Goal: Task Accomplishment & Management: Use online tool/utility

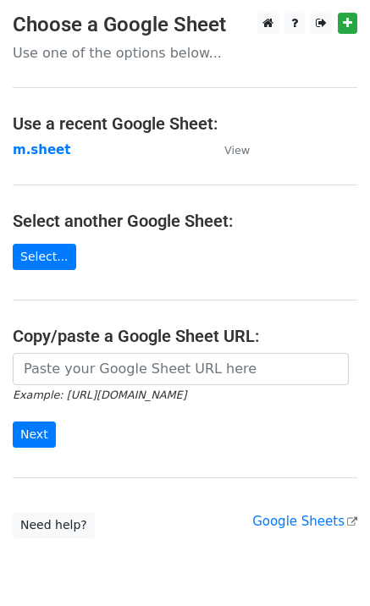
type input "[URL][DOMAIN_NAME]"
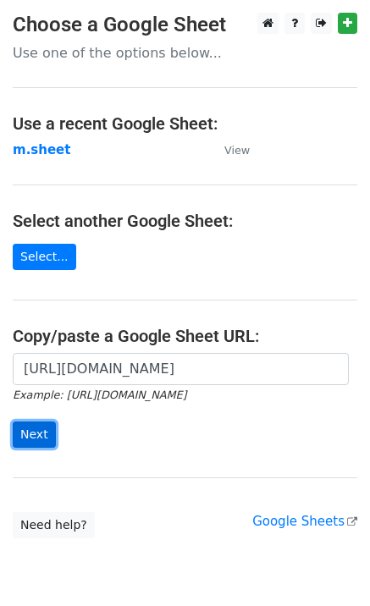
click at [25, 442] on input "Next" at bounding box center [34, 434] width 43 height 26
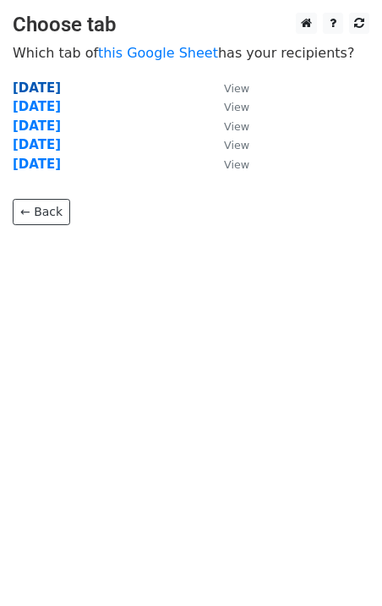
click at [41, 90] on strong "Monday" at bounding box center [37, 87] width 48 height 15
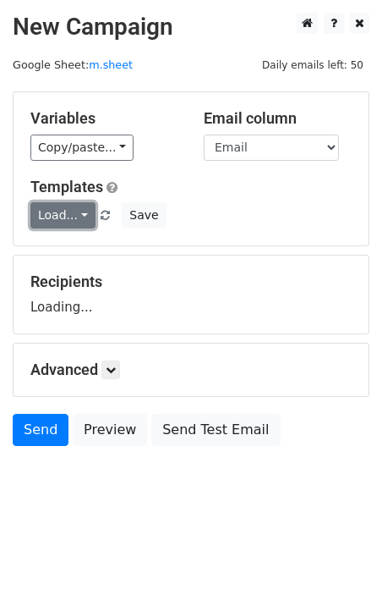
click at [52, 211] on link "Load..." at bounding box center [62, 215] width 65 height 26
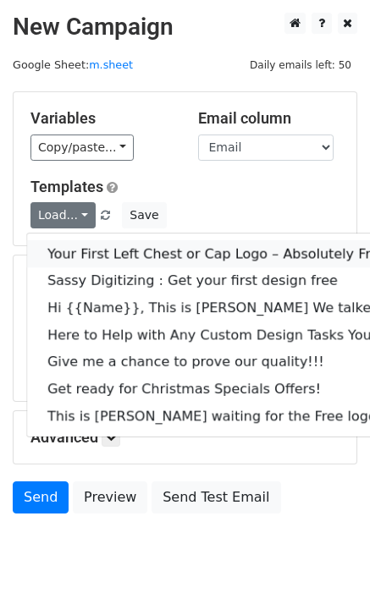
click at [98, 244] on link "Your First Left Chest or Cap Logo – Absolutely Free" at bounding box center [237, 253] width 421 height 27
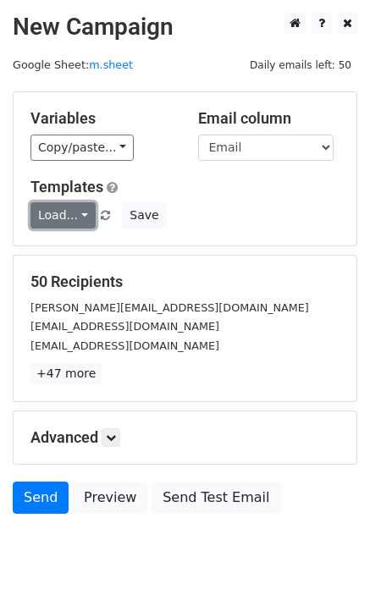
click at [69, 222] on link "Load..." at bounding box center [62, 215] width 65 height 26
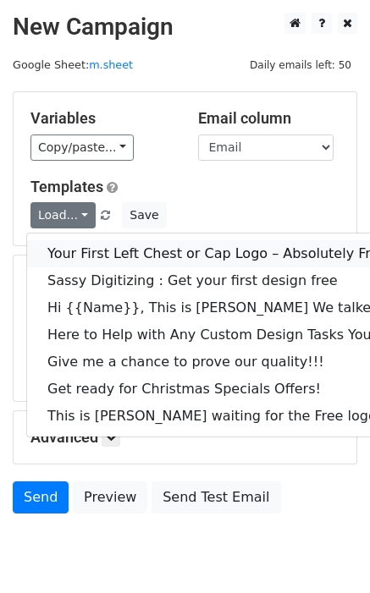
click at [117, 245] on link "Your First Left Chest or Cap Logo – Absolutely Free" at bounding box center [237, 253] width 421 height 27
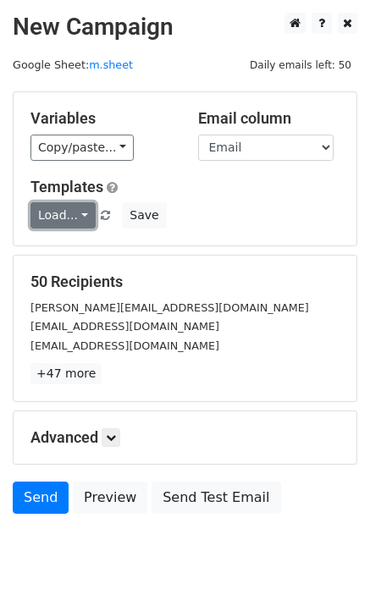
click at [63, 209] on link "Load..." at bounding box center [62, 215] width 65 height 26
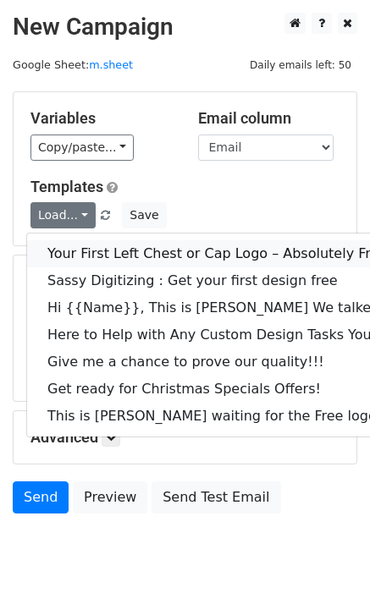
click at [85, 249] on link "Your First Left Chest or Cap Logo – Absolutely Free" at bounding box center [237, 253] width 421 height 27
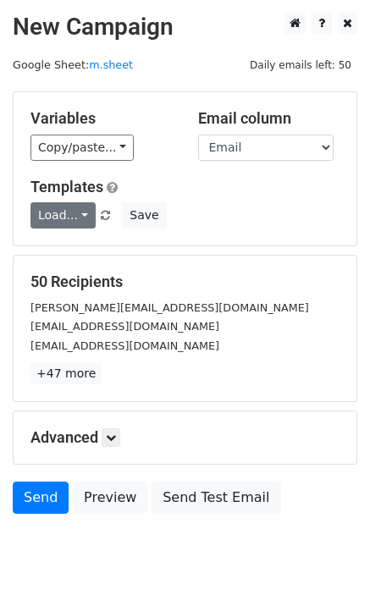
drag, startPoint x: 33, startPoint y: 232, endPoint x: 53, endPoint y: 226, distance: 21.1
click at [34, 232] on div "Variables Copy/paste... {{Email }} {{Name}} Email column Email Name Templates L…" at bounding box center [185, 168] width 343 height 153
drag, startPoint x: 53, startPoint y: 226, endPoint x: 67, endPoint y: 232, distance: 14.8
click at [56, 227] on link "Load..." at bounding box center [62, 215] width 65 height 26
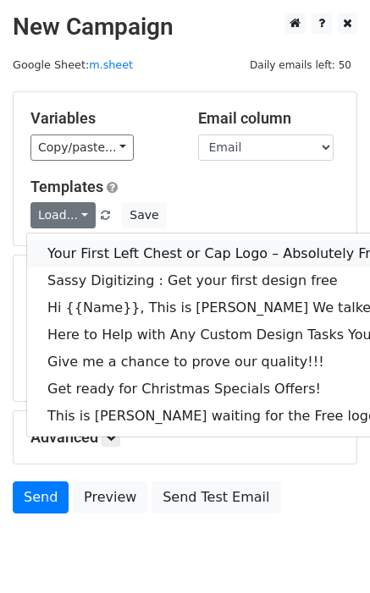
click at [87, 252] on link "Your First Left Chest or Cap Logo – Absolutely Free" at bounding box center [237, 253] width 421 height 27
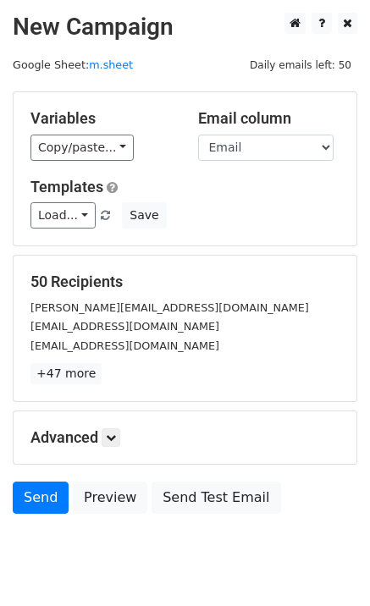
click at [87, 252] on form "Variables Copy/paste... {{Email }} {{Name}} Email column Email Name Templates L…" at bounding box center [185, 306] width 344 height 431
drag, startPoint x: 64, startPoint y: 214, endPoint x: 89, endPoint y: 254, distance: 46.7
click at [64, 216] on link "Load..." at bounding box center [62, 215] width 65 height 26
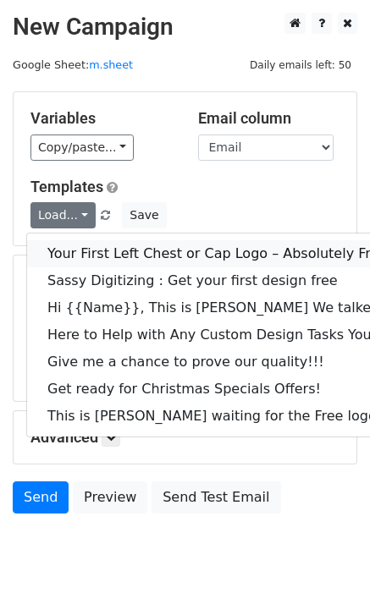
click at [89, 255] on link "Your First Left Chest or Cap Logo – Absolutely Free" at bounding box center [237, 253] width 421 height 27
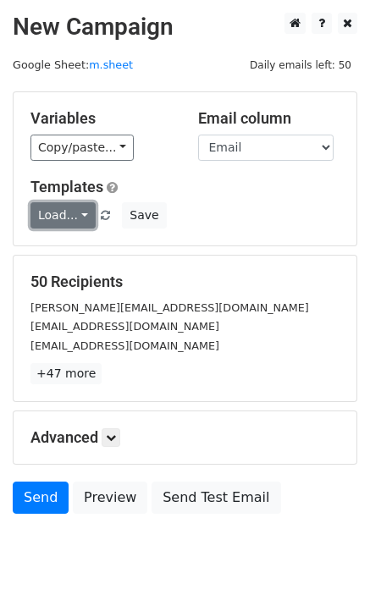
click at [53, 212] on link "Load..." at bounding box center [62, 215] width 65 height 26
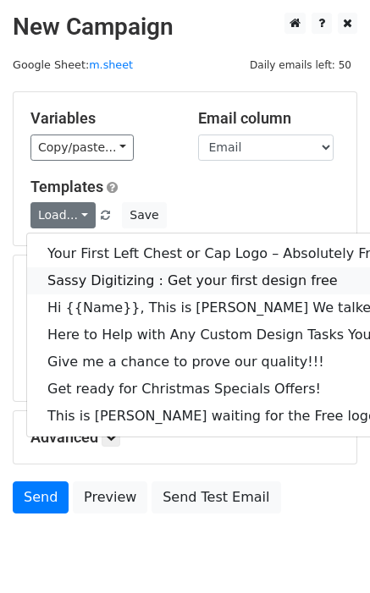
click at [98, 276] on link "Sassy Digitizing : Get your first design free" at bounding box center [237, 280] width 421 height 27
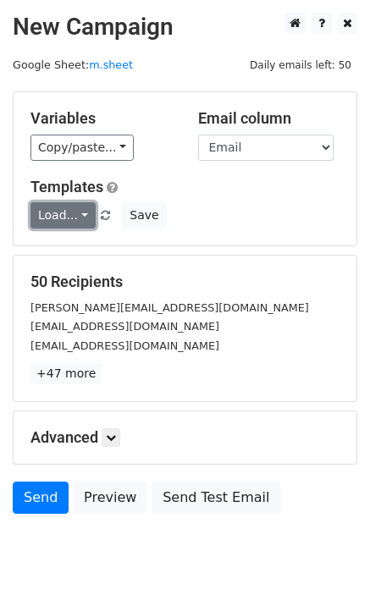
click at [70, 212] on link "Load..." at bounding box center [62, 215] width 65 height 26
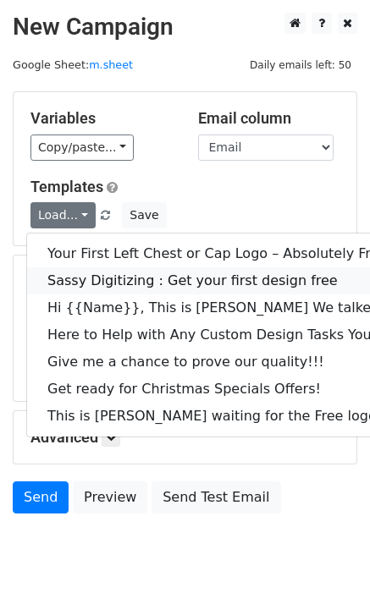
click at [119, 269] on link "Sassy Digitizing : Get your first design free" at bounding box center [237, 280] width 421 height 27
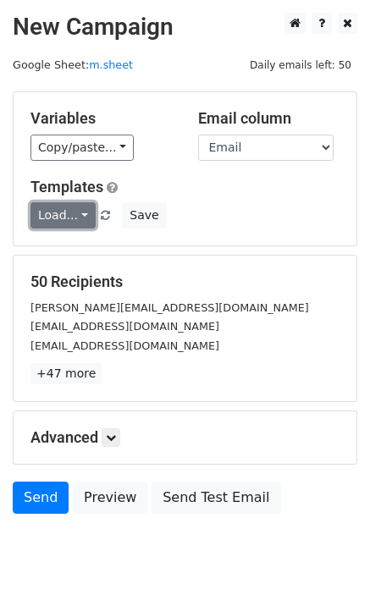
click at [74, 225] on link "Load..." at bounding box center [62, 215] width 65 height 26
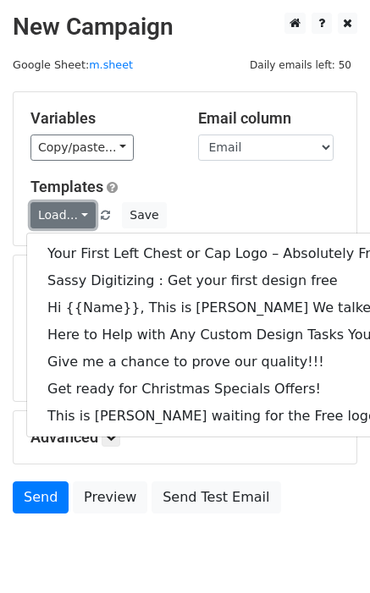
click at [73, 221] on link "Load..." at bounding box center [62, 215] width 65 height 26
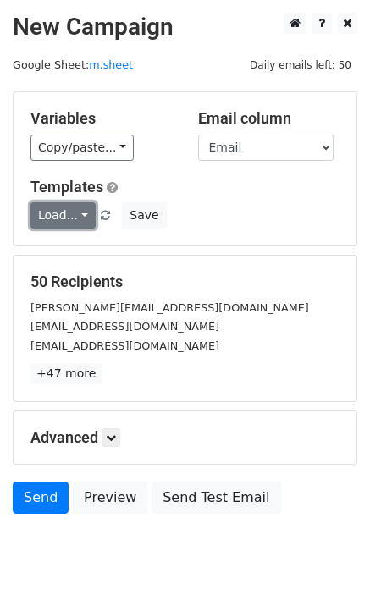
click at [61, 216] on link "Load..." at bounding box center [62, 215] width 65 height 26
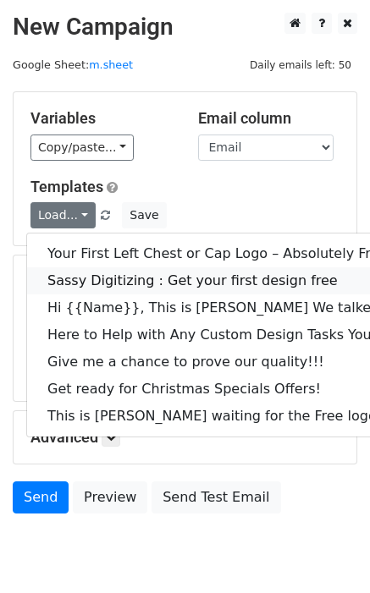
click at [107, 277] on link "Sassy Digitizing : Get your first design free" at bounding box center [237, 280] width 421 height 27
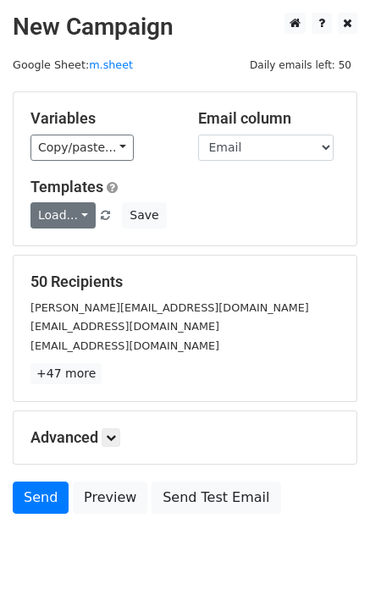
drag, startPoint x: 39, startPoint y: 233, endPoint x: 51, endPoint y: 208, distance: 27.2
click at [41, 232] on div "Variables Copy/paste... {{Email }} {{Name}} Email column Email Name Templates L…" at bounding box center [185, 168] width 343 height 153
click at [51, 208] on link "Load..." at bounding box center [62, 215] width 65 height 26
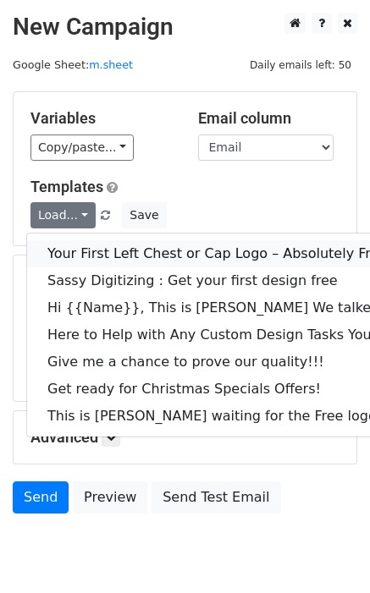
click at [113, 242] on link "Your First Left Chest or Cap Logo – Absolutely Free" at bounding box center [237, 253] width 421 height 27
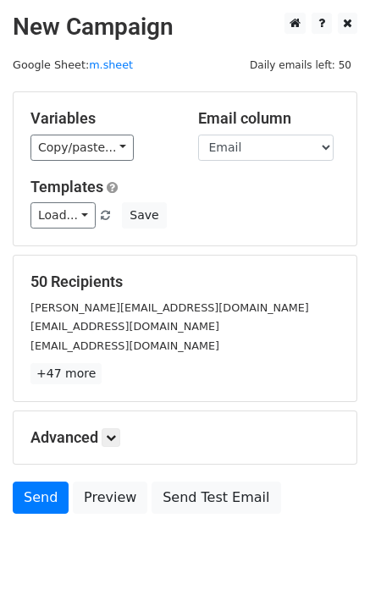
click at [113, 242] on div "Variables Copy/paste... {{Email }} {{Name}} Email column Email Name Templates L…" at bounding box center [185, 168] width 343 height 153
drag, startPoint x: 70, startPoint y: 218, endPoint x: 112, endPoint y: 254, distance: 54.6
click at [71, 219] on link "Load..." at bounding box center [62, 215] width 65 height 26
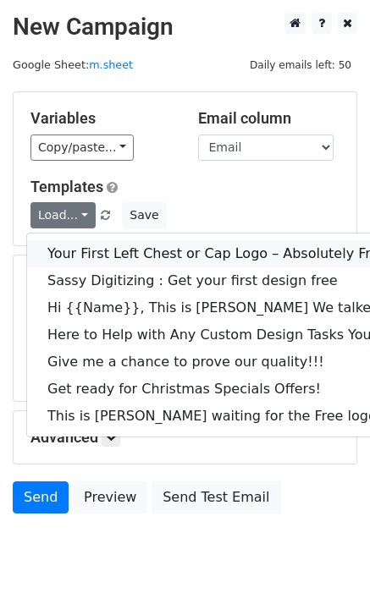
drag, startPoint x: 112, startPoint y: 254, endPoint x: 61, endPoint y: 226, distance: 57.9
click at [109, 253] on link "Your First Left Chest or Cap Logo – Absolutely Free" at bounding box center [237, 253] width 421 height 27
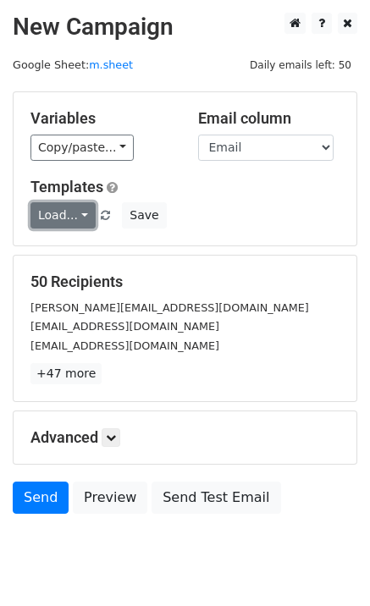
click at [61, 226] on link "Load..." at bounding box center [62, 215] width 65 height 26
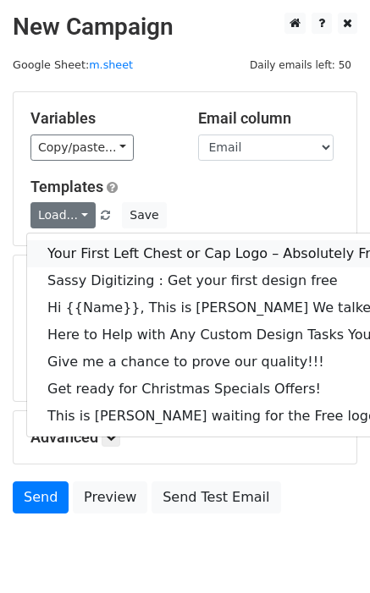
drag, startPoint x: 80, startPoint y: 256, endPoint x: 68, endPoint y: 226, distance: 32.7
click at [79, 255] on link "Your First Left Chest or Cap Logo – Absolutely Free" at bounding box center [237, 253] width 421 height 27
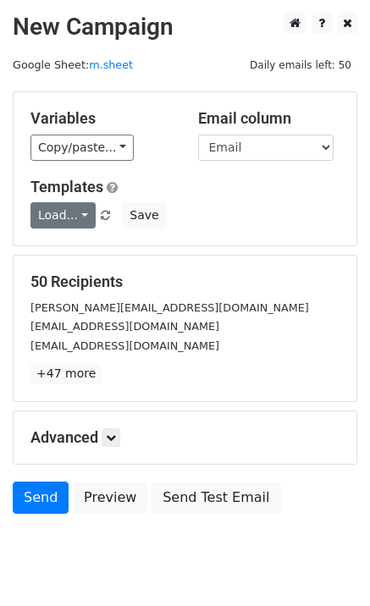
drag, startPoint x: 77, startPoint y: 253, endPoint x: 60, endPoint y: 208, distance: 47.9
click at [76, 248] on form "Variables Copy/paste... {{Email }} {{Name}} Email column Email Name Templates L…" at bounding box center [185, 306] width 344 height 431
click at [78, 245] on div "Variables Copy/paste... {{Email }} {{Name}} Email column Email Name Templates L…" at bounding box center [185, 168] width 343 height 153
drag, startPoint x: 66, startPoint y: 245, endPoint x: 55, endPoint y: 211, distance: 35.6
click at [66, 244] on div "Variables Copy/paste... {{Email }} {{Name}} Email column Email Name Templates L…" at bounding box center [185, 168] width 343 height 153
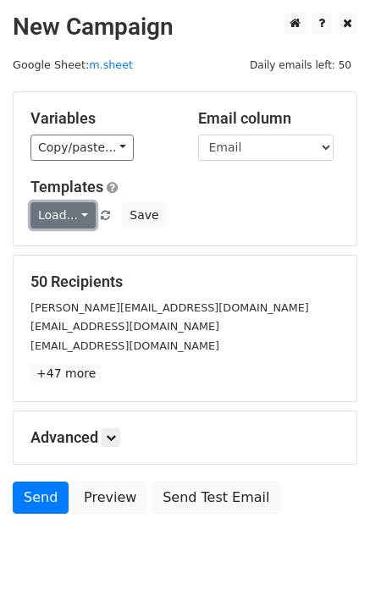
click at [58, 223] on link "Load..." at bounding box center [62, 215] width 65 height 26
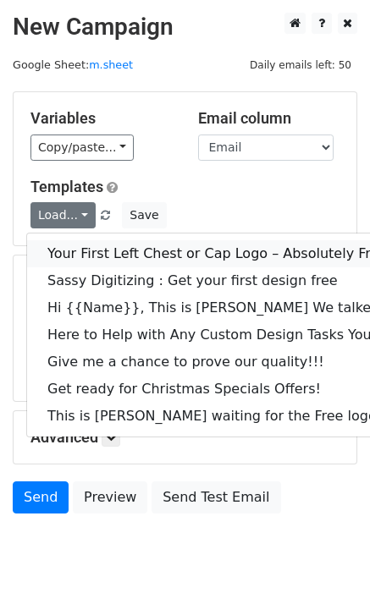
click at [112, 255] on link "Your First Left Chest or Cap Logo – Absolutely Free" at bounding box center [237, 253] width 421 height 27
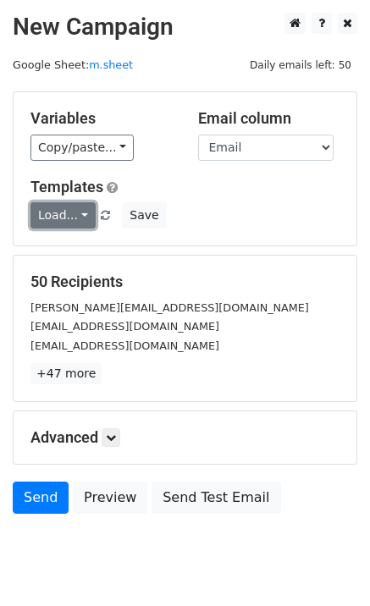
click at [41, 203] on link "Load..." at bounding box center [62, 215] width 65 height 26
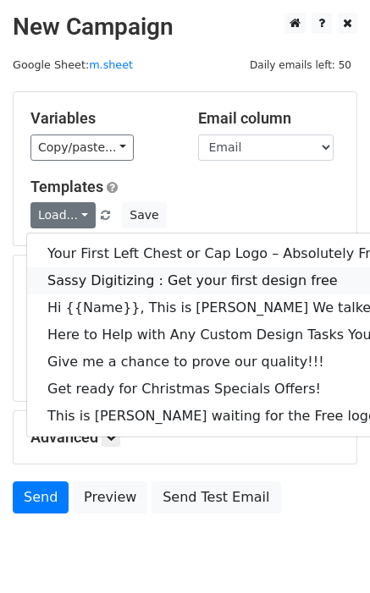
click at [89, 270] on link "Sassy Digitizing : Get your first design free" at bounding box center [237, 280] width 421 height 27
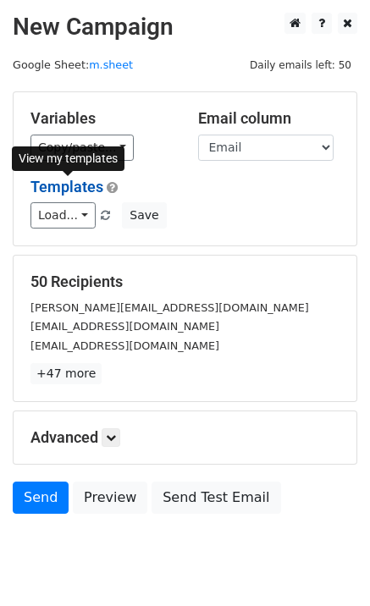
click at [61, 194] on link "Templates" at bounding box center [66, 187] width 73 height 18
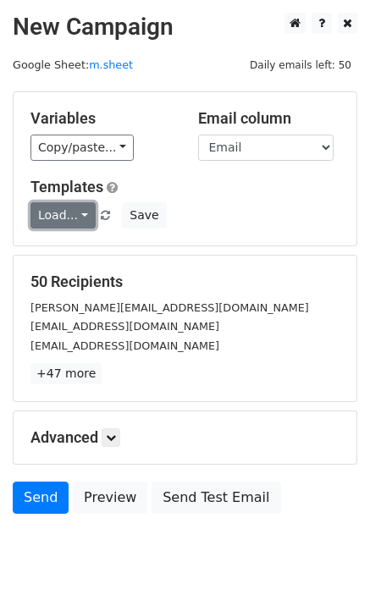
click at [84, 216] on link "Load..." at bounding box center [62, 215] width 65 height 26
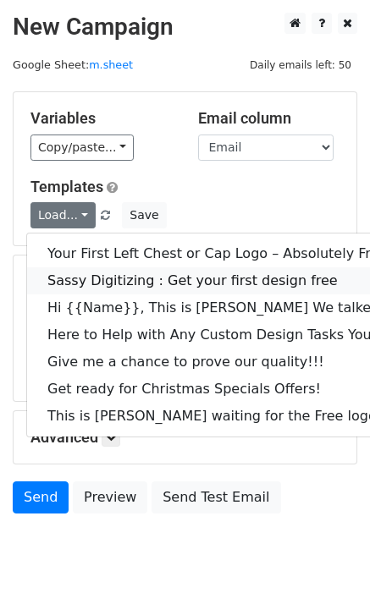
click at [100, 282] on link "Sassy Digitizing : Get your first design free" at bounding box center [237, 280] width 421 height 27
